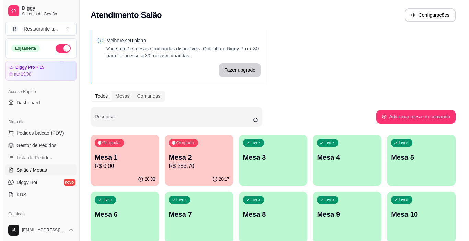
scroll to position [34, 0]
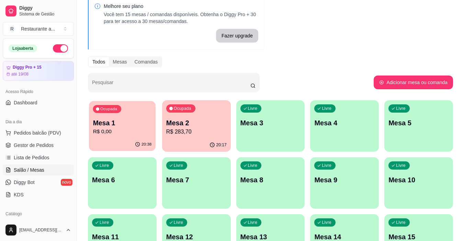
click at [122, 139] on div "20:38" at bounding box center [122, 144] width 67 height 13
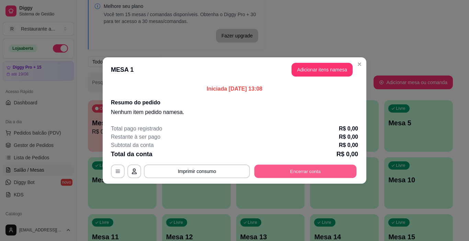
click at [301, 168] on button "Encerrar conta" at bounding box center [305, 171] width 102 height 13
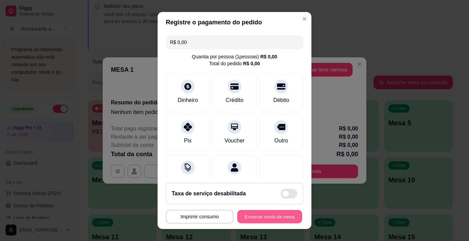
click at [266, 218] on button "Encerrar conta da mesa" at bounding box center [269, 216] width 65 height 13
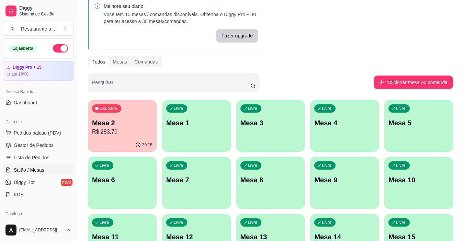
click at [133, 124] on p "Mesa 2" at bounding box center [122, 123] width 60 height 10
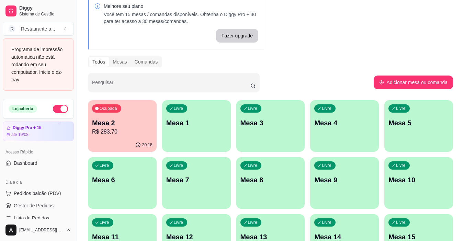
click at [127, 133] on p "R$ 283,70" at bounding box center [122, 132] width 60 height 8
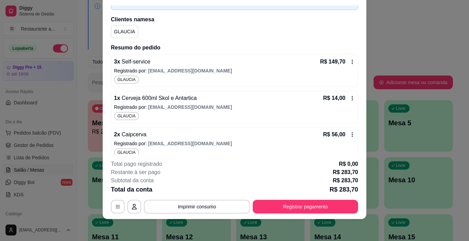
scroll to position [136, 0]
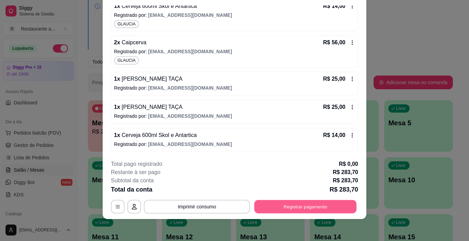
click at [296, 207] on button "Registrar pagamento" at bounding box center [305, 206] width 102 height 13
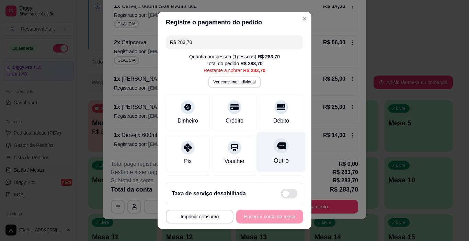
click at [277, 149] on icon at bounding box center [281, 145] width 9 height 7
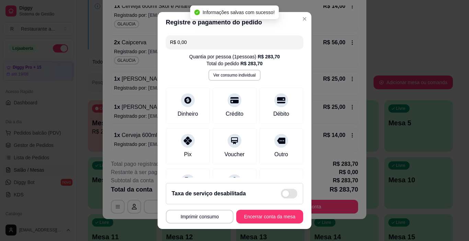
type input "R$ 0,00"
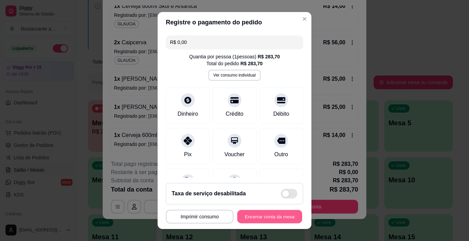
click at [268, 218] on button "Encerrar conta da mesa" at bounding box center [269, 216] width 65 height 13
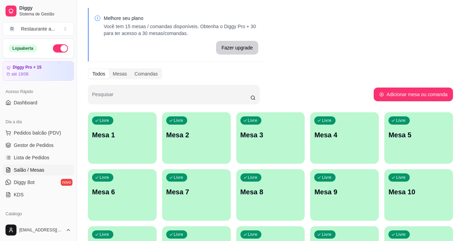
scroll to position [34, 0]
